Goal: Task Accomplishment & Management: Use online tool/utility

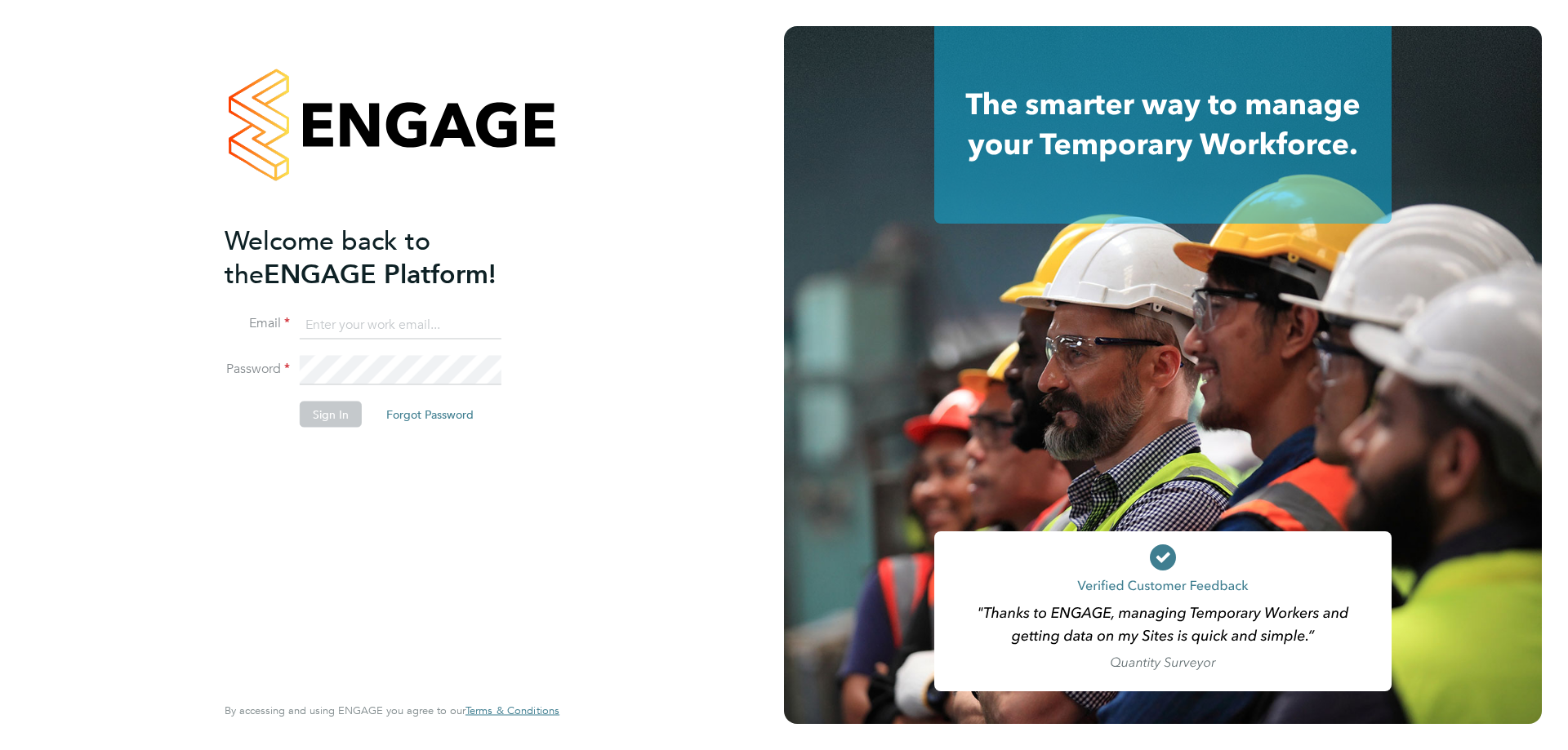
click at [393, 333] on input at bounding box center [400, 325] width 201 height 30
type input "kirsty.stirland@uk.g4s.com"
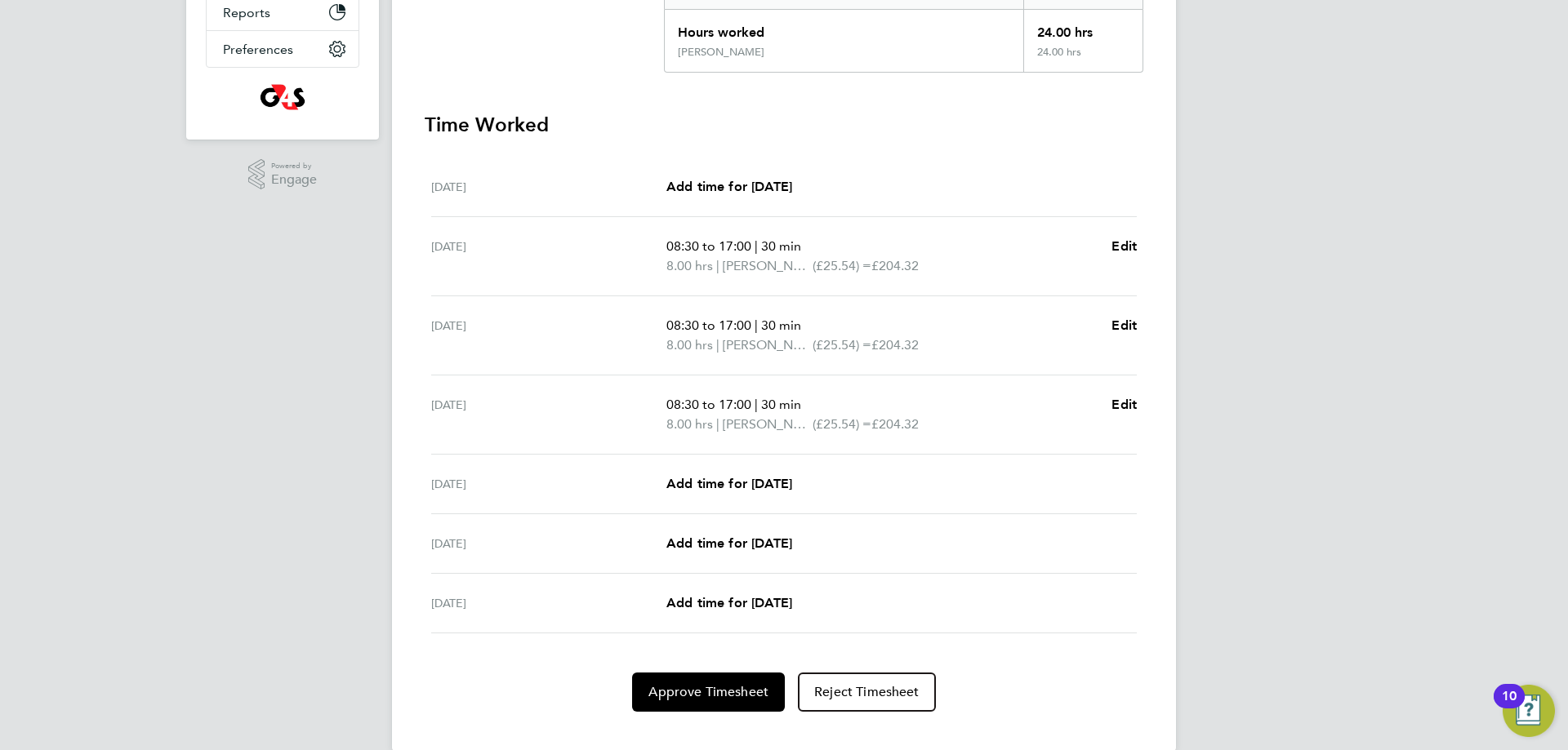
scroll to position [404, 0]
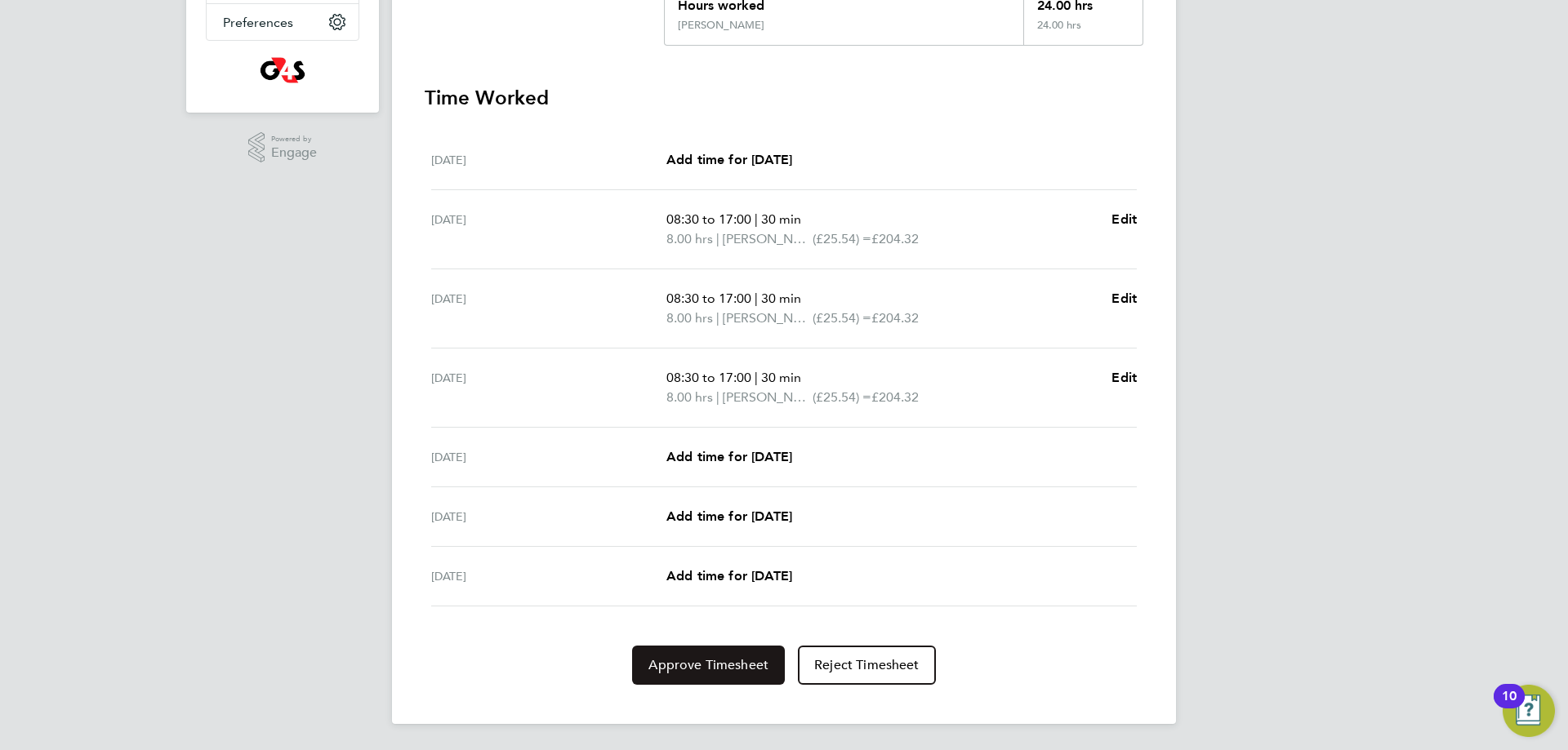
click at [727, 658] on span "Approve Timesheet" at bounding box center [709, 666] width 120 height 16
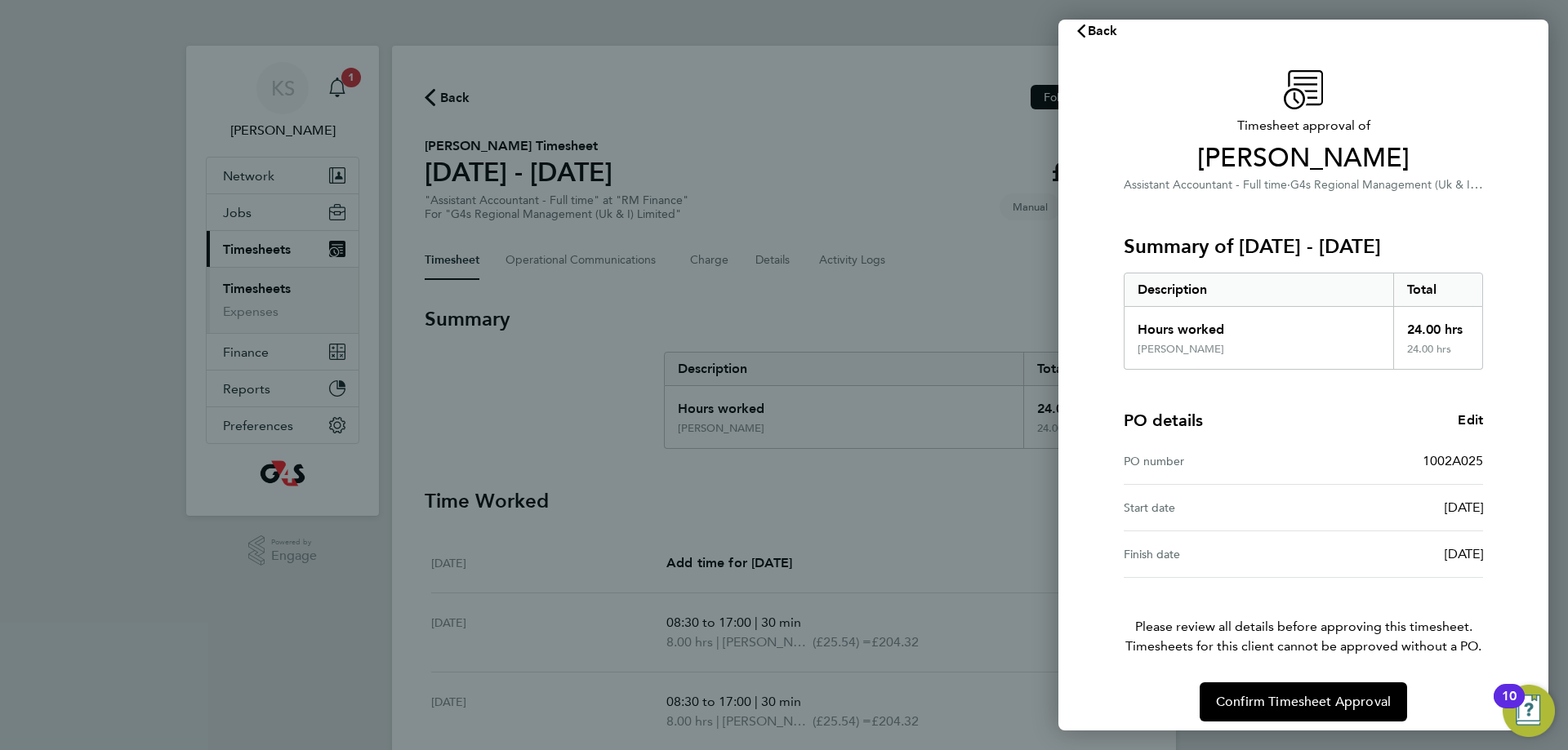
scroll to position [32, 0]
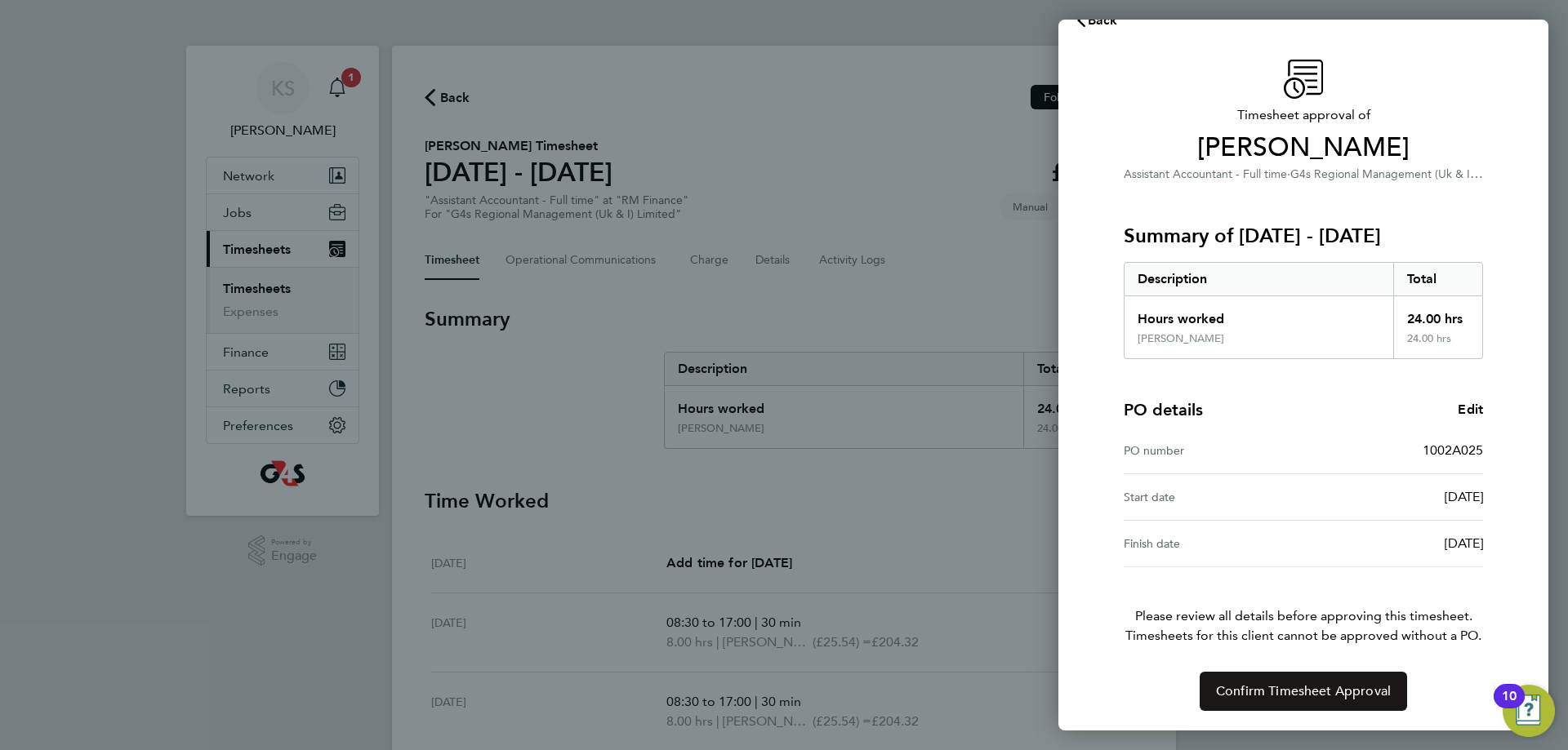
click at [1256, 674] on button "Confirm Timesheet Approval" at bounding box center [1303, 691] width 207 height 40
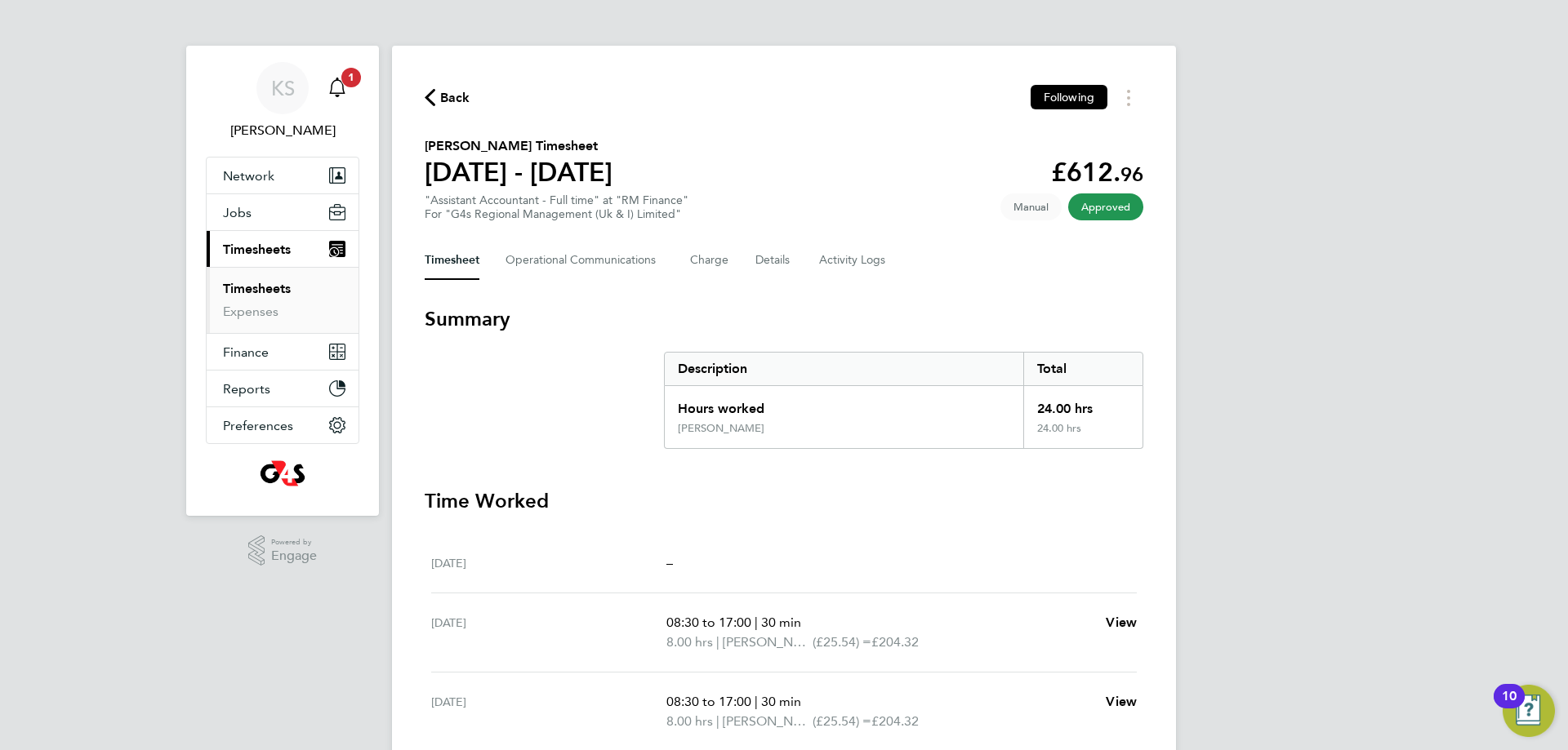
click at [338, 86] on icon "Main navigation" at bounding box center [337, 87] width 20 height 20
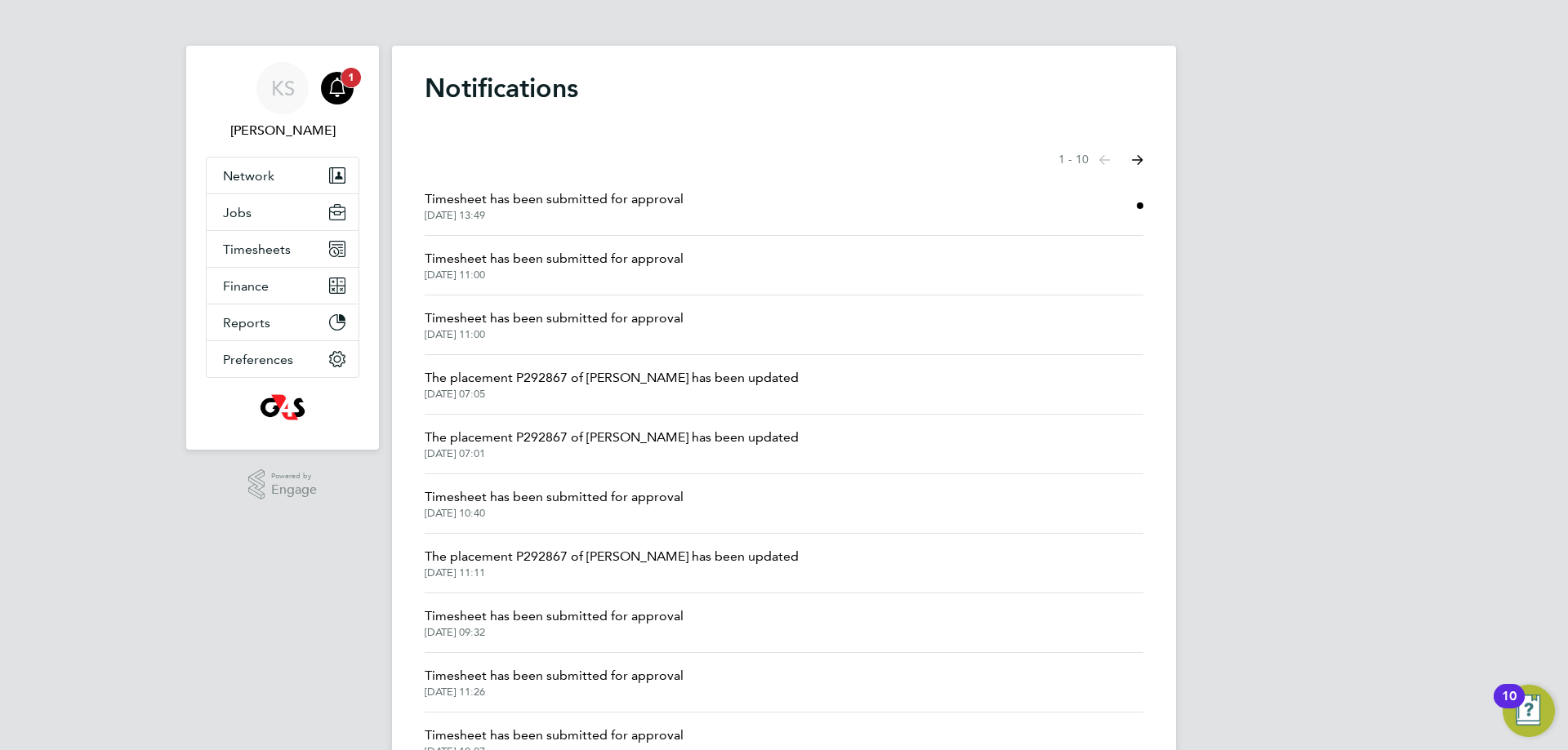
click at [348, 80] on span "1" at bounding box center [351, 77] width 20 height 20
